Goal: Information Seeking & Learning: Find specific fact

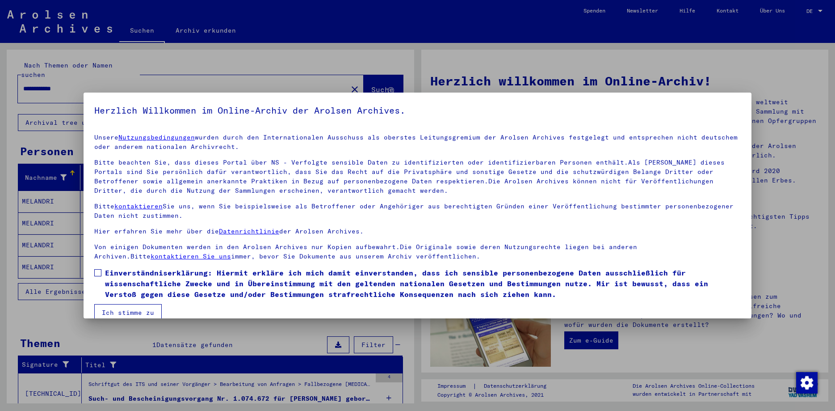
scroll to position [13, 0]
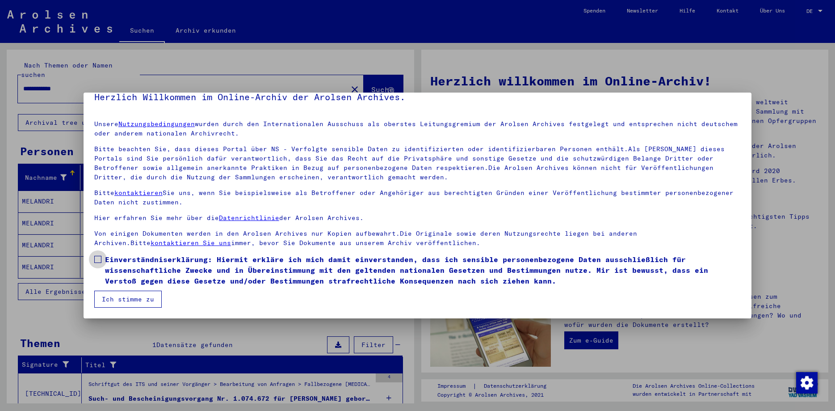
click at [102, 257] on label "Einverständniserklärung: Hiermit erkläre ich mich damit einverstanden, dass ich…" at bounding box center [417, 270] width 647 height 32
click at [125, 298] on button "Ich stimme zu" at bounding box center [127, 299] width 67 height 17
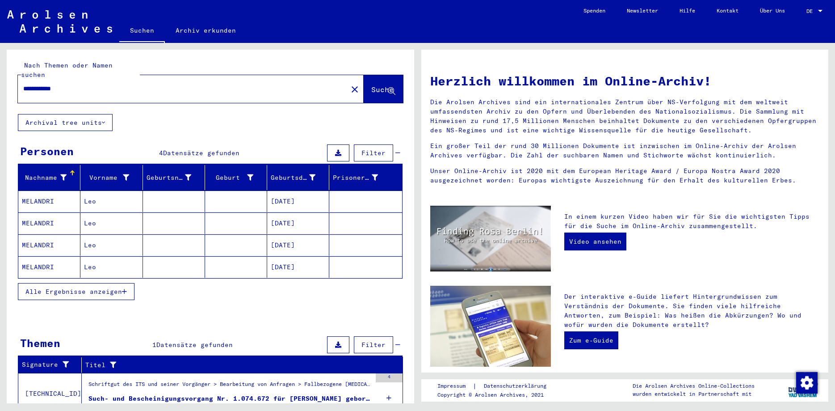
scroll to position [28, 0]
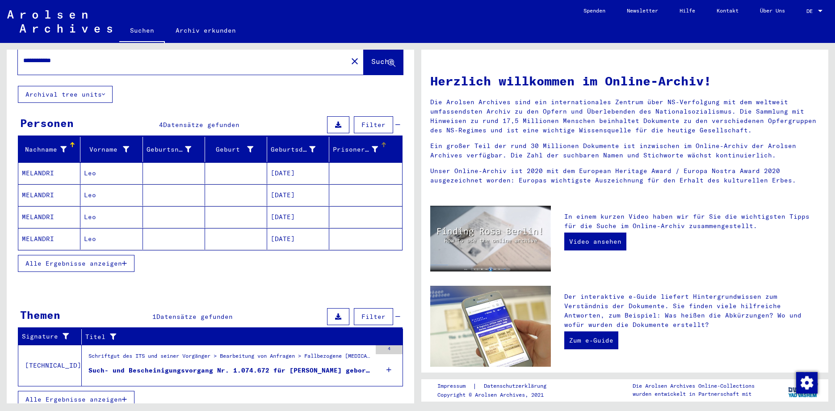
click at [359, 145] on div "Prisoner #" at bounding box center [355, 149] width 45 height 9
click at [90, 259] on span "Alle Ergebnisse anzeigen" at bounding box center [73, 263] width 97 height 8
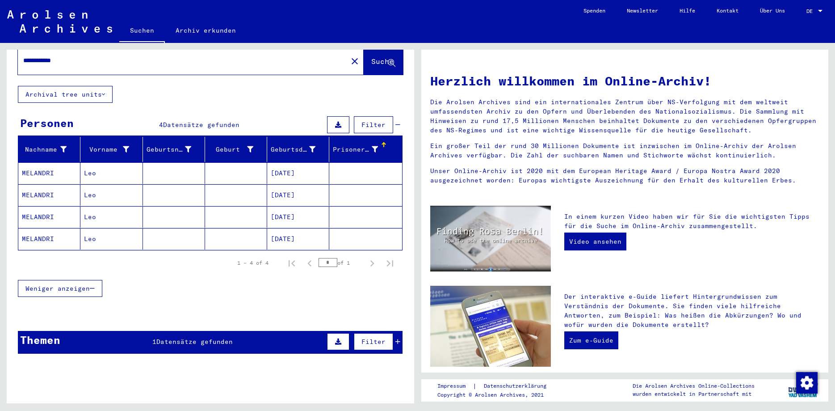
scroll to position [46, 0]
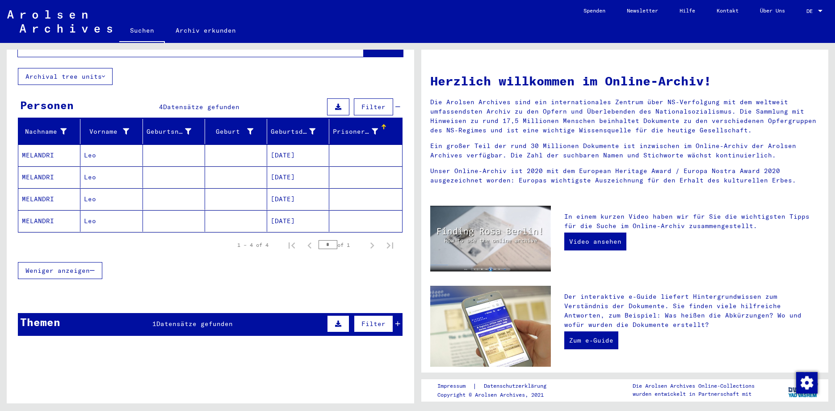
click at [370, 320] on span "Filter" at bounding box center [374, 324] width 24 height 8
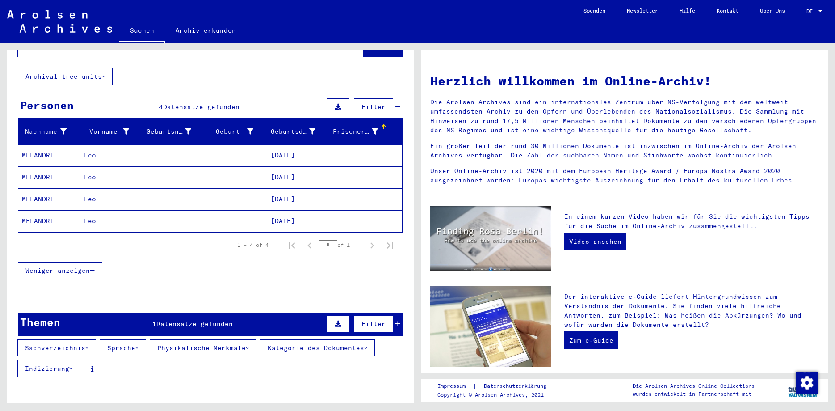
click at [89, 345] on icon at bounding box center [86, 348] width 3 height 6
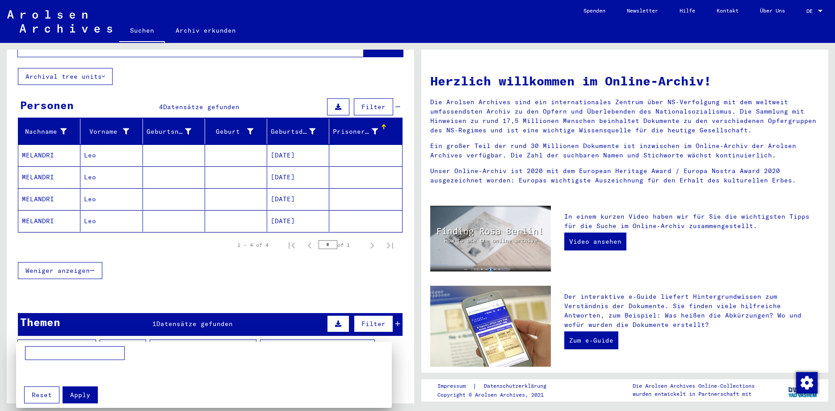
click at [144, 339] on div at bounding box center [417, 205] width 835 height 411
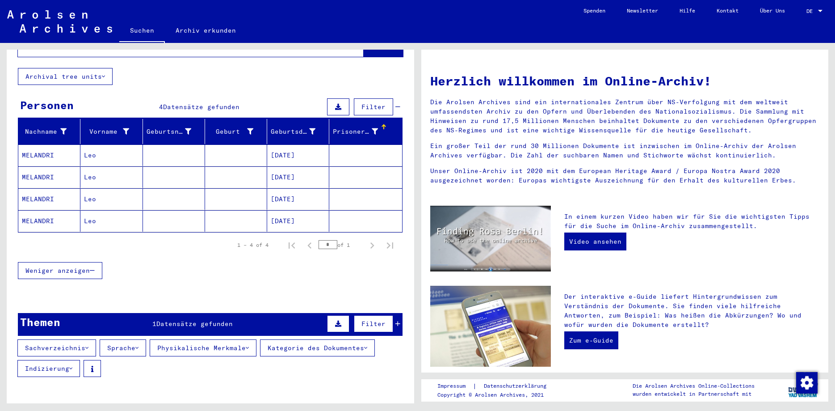
click at [139, 345] on icon at bounding box center [136, 348] width 3 height 6
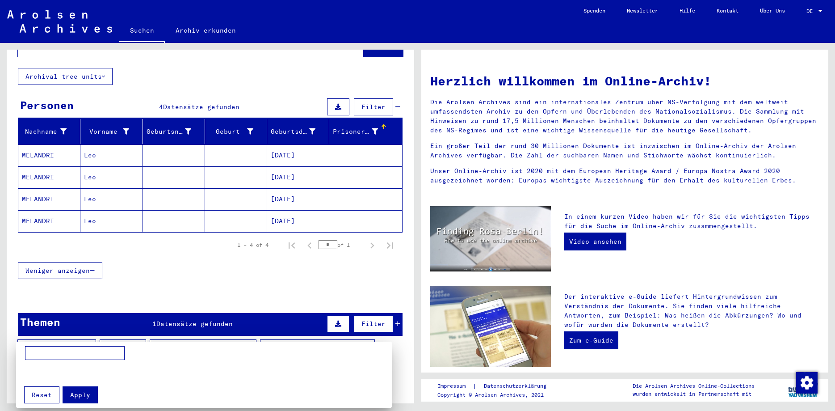
click at [372, 340] on div at bounding box center [417, 205] width 835 height 411
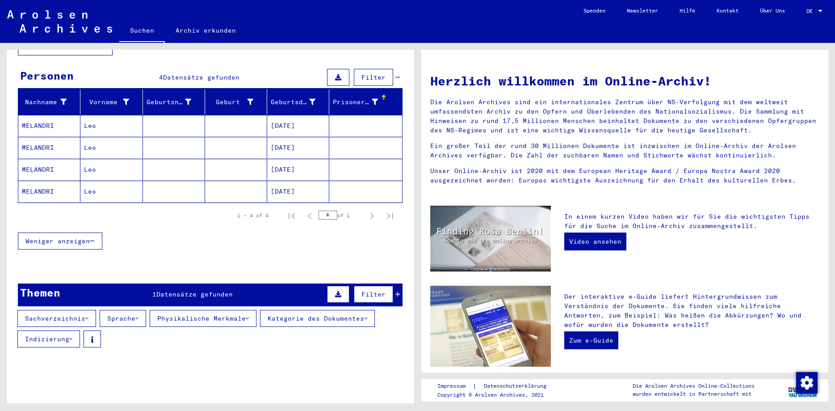
scroll to position [91, 0]
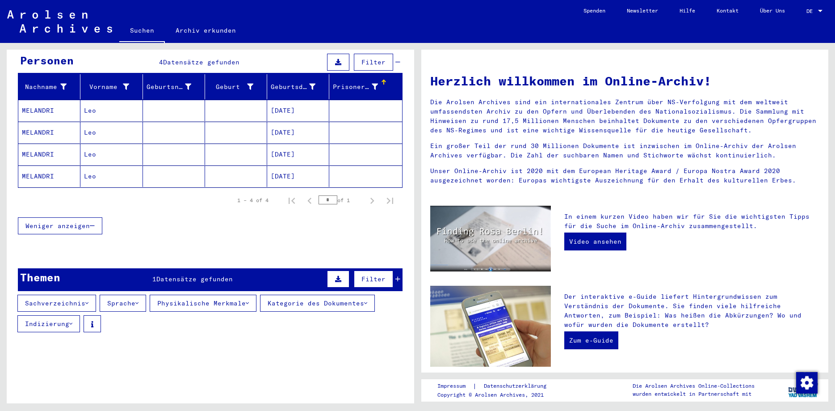
click at [144, 295] on button "Sprache" at bounding box center [123, 303] width 46 height 17
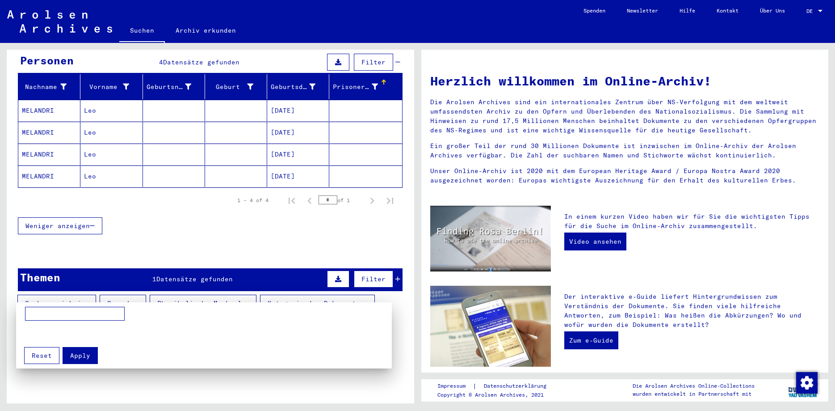
click at [108, 316] on input at bounding box center [75, 314] width 100 height 14
type input "**********"
click at [82, 354] on span "Apply" at bounding box center [80, 355] width 20 height 8
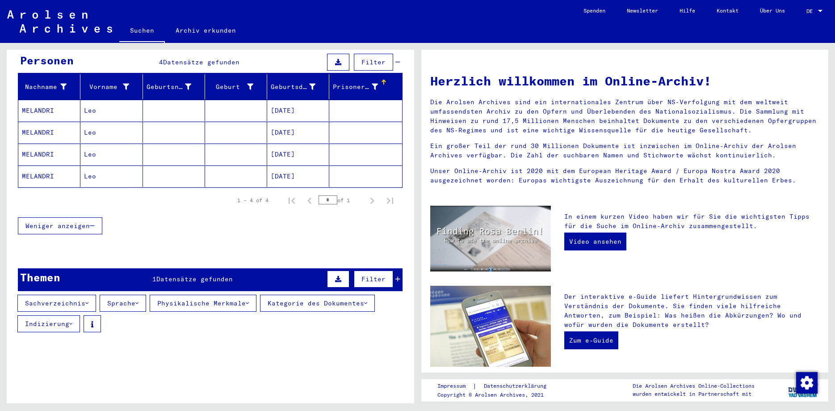
click at [340, 276] on icon at bounding box center [338, 279] width 6 height 6
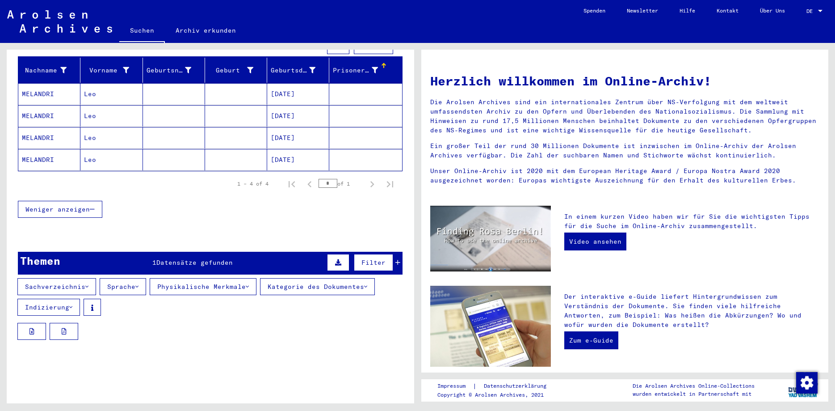
scroll to position [115, 0]
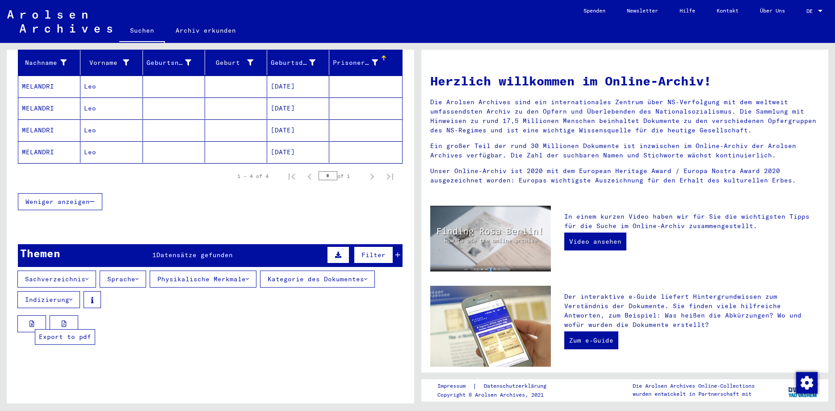
click at [65, 321] on icon at bounding box center [64, 324] width 5 height 6
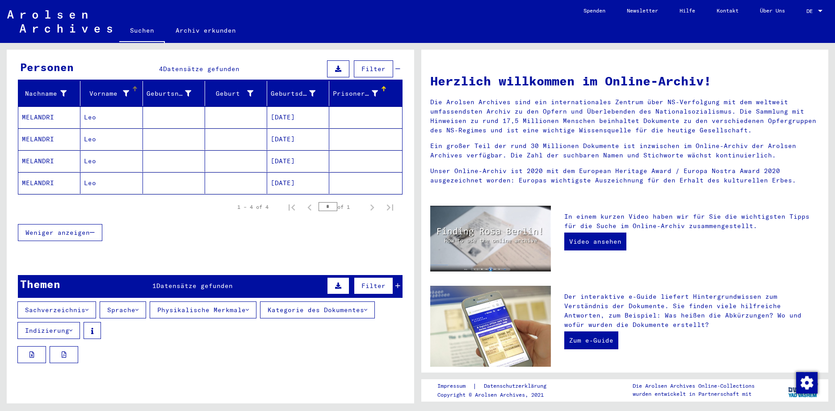
scroll to position [67, 0]
